Goal: Task Accomplishment & Management: Use online tool/utility

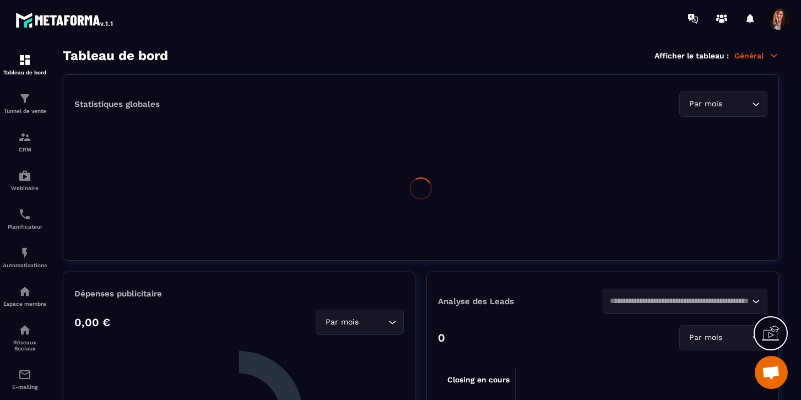
scroll to position [1433, 0]
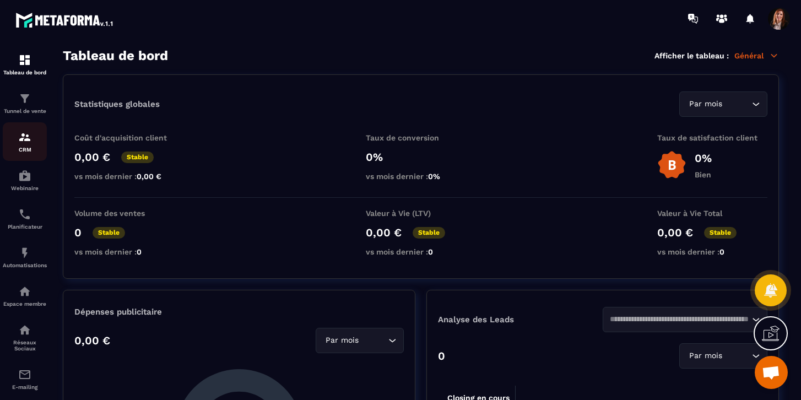
click at [23, 143] on img at bounding box center [24, 137] width 13 height 13
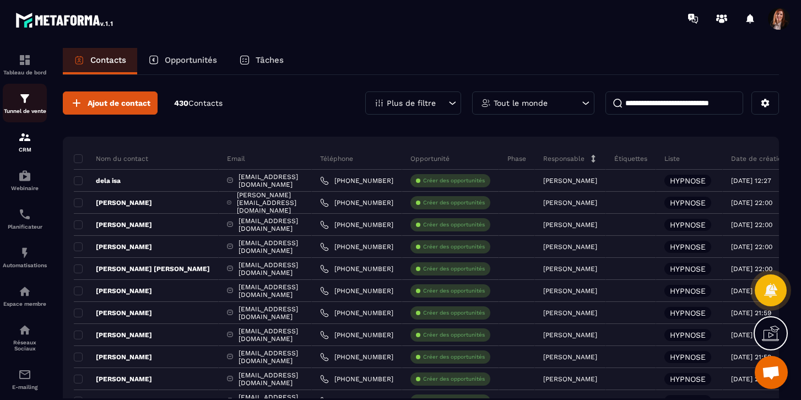
click at [26, 105] on img at bounding box center [24, 98] width 13 height 13
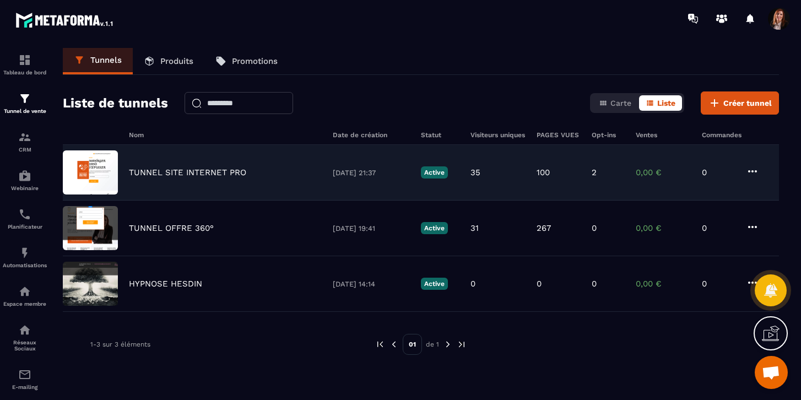
click at [199, 171] on p "TUNNEL SITE INTERNET PRO" at bounding box center [187, 172] width 117 height 10
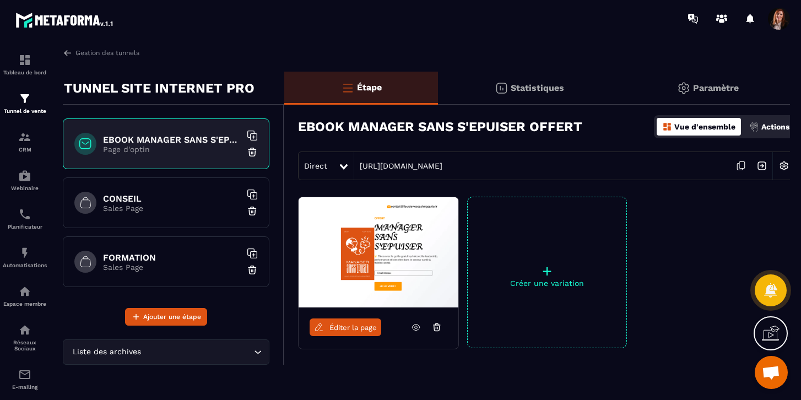
click at [142, 205] on p "Sales Page" at bounding box center [172, 208] width 138 height 9
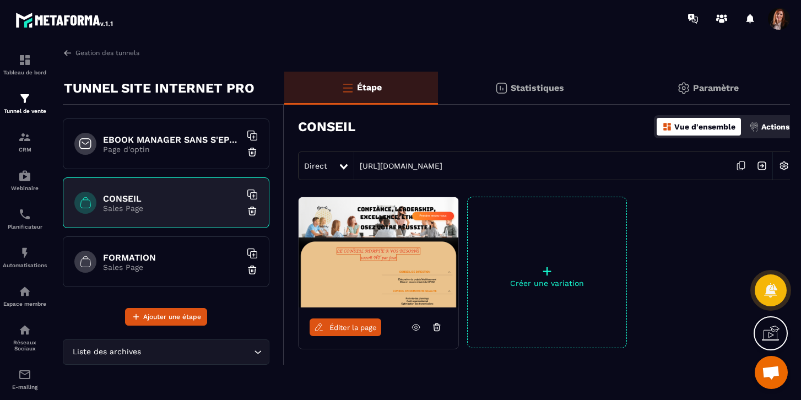
click at [377, 248] on img at bounding box center [379, 252] width 160 height 110
click at [348, 336] on link "Éditer la page" at bounding box center [346, 327] width 72 height 18
